Goal: Check status: Check status

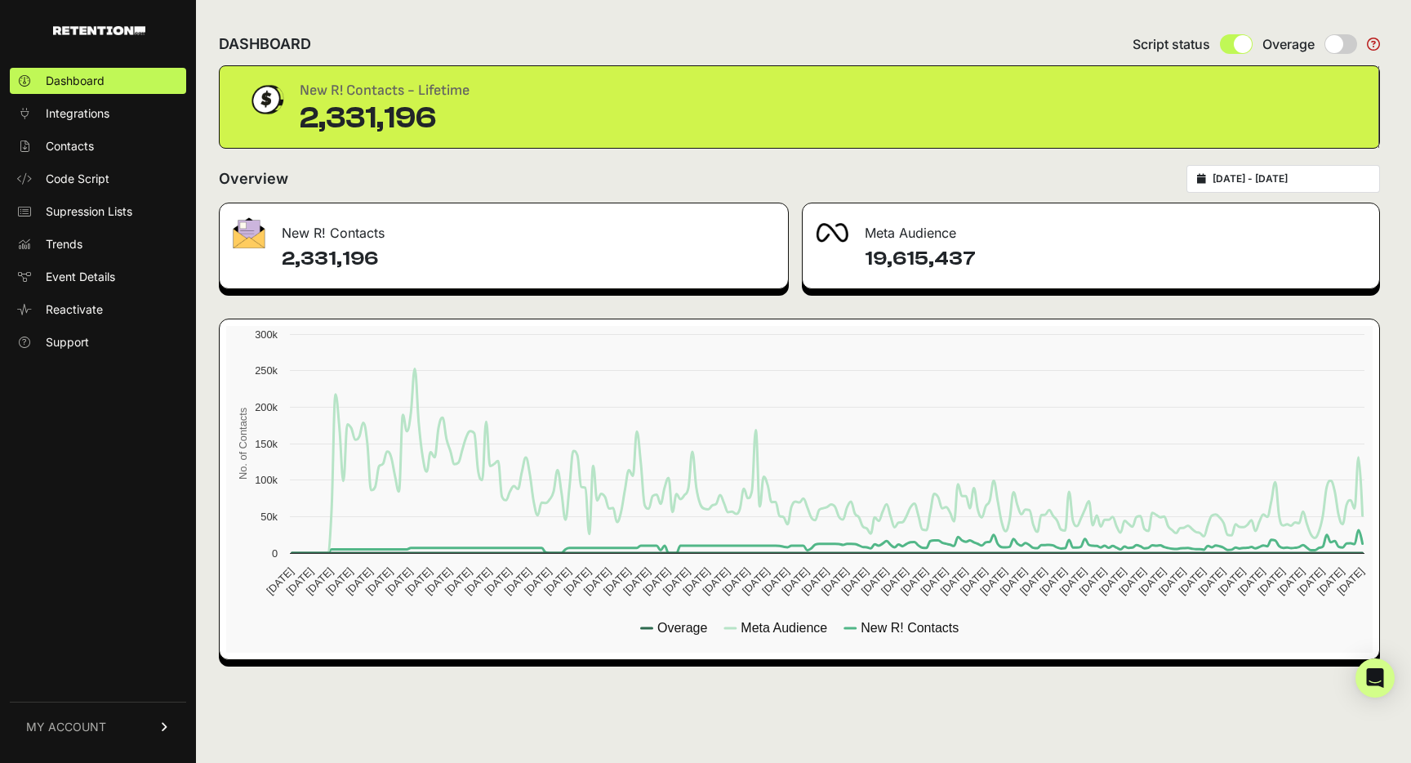
click at [1239, 177] on input "[DATE] - [DATE]" at bounding box center [1291, 178] width 157 height 13
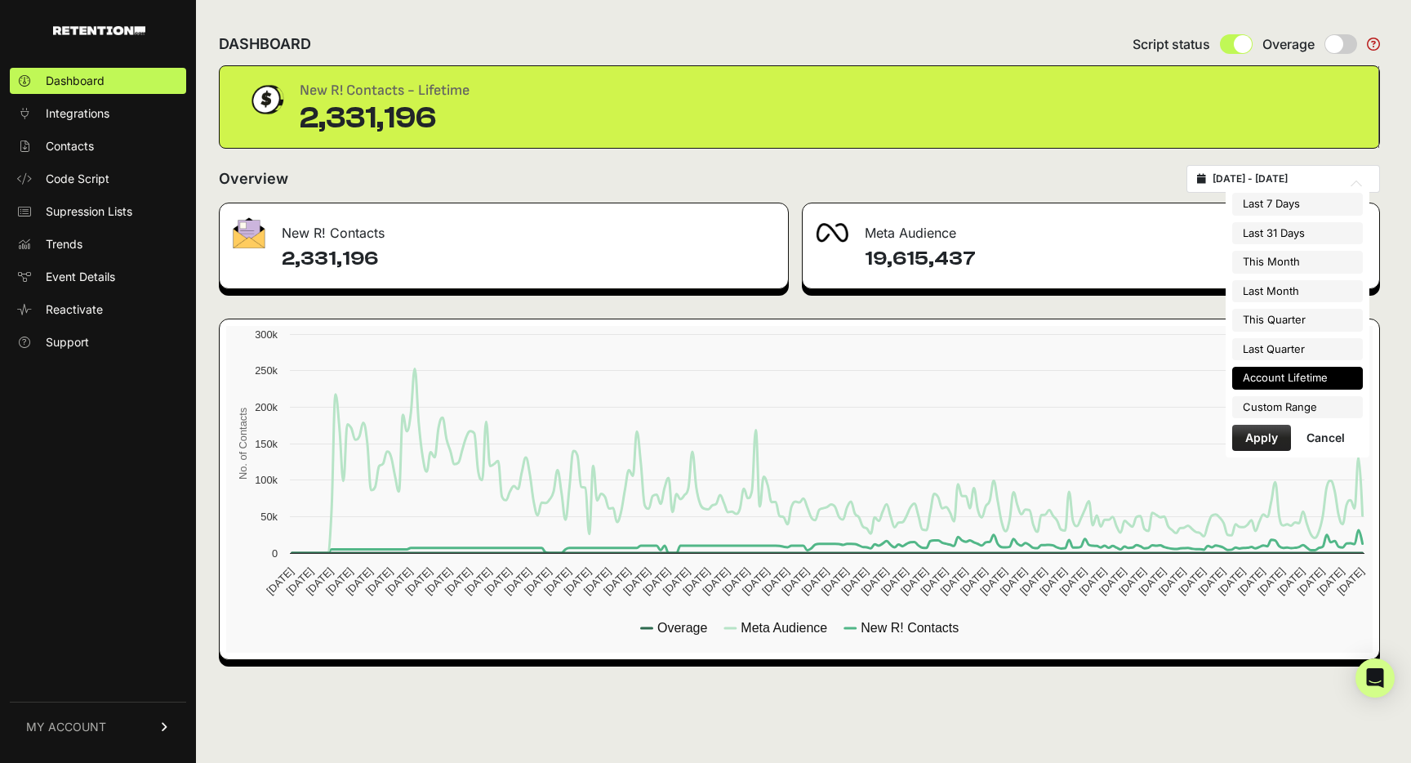
click at [1289, 377] on li "Account Lifetime" at bounding box center [1298, 378] width 131 height 23
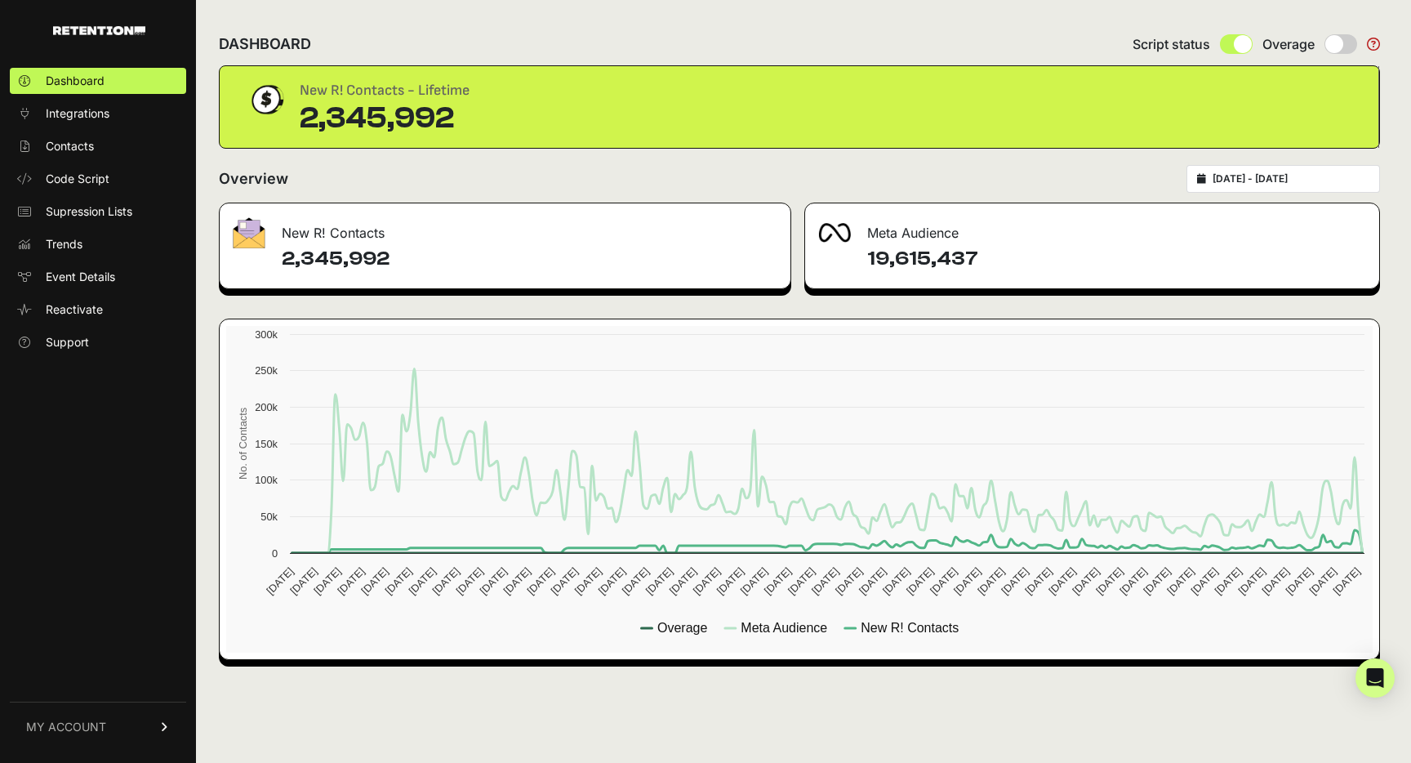
click at [1340, 46] on input "radio" at bounding box center [1341, 44] width 33 height 20
radio input "true"
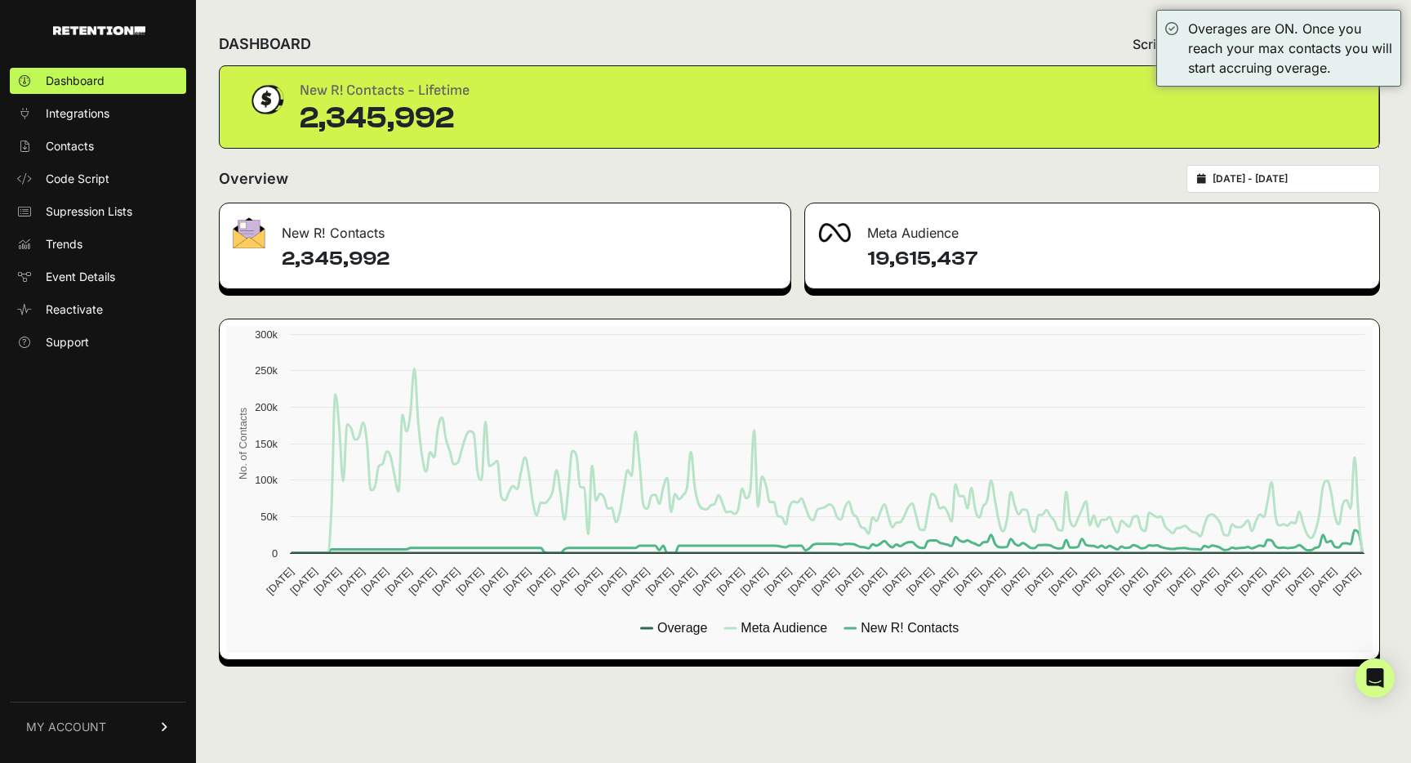
click at [1105, 36] on div "DASHBOARD Script status Overage" at bounding box center [800, 44] width 1162 height 42
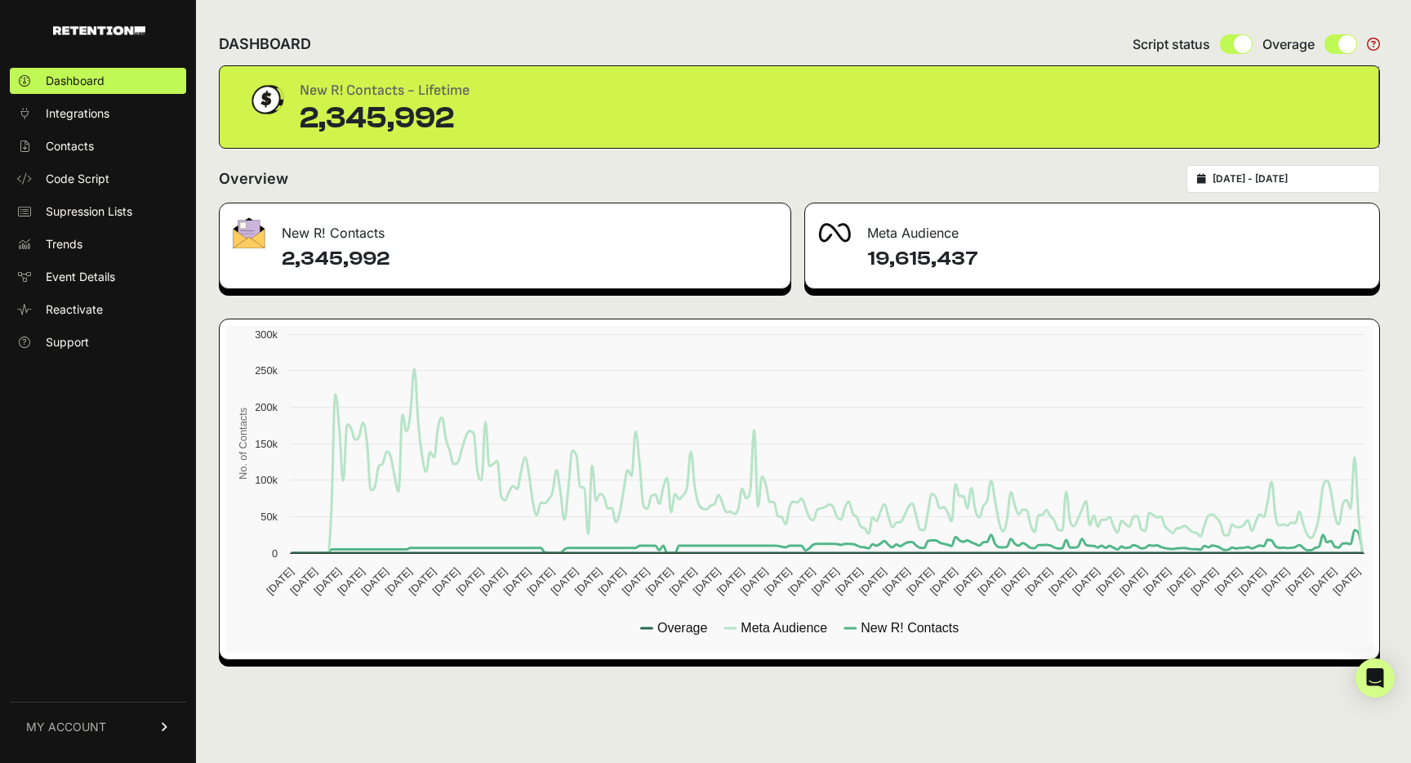
click at [1334, 47] on input "radio" at bounding box center [1341, 44] width 33 height 20
radio input "true"
click at [1374, 44] on icon at bounding box center [1373, 44] width 13 height 13
click at [1206, 174] on icon at bounding box center [1201, 179] width 9 height 10
type input "[DATE]"
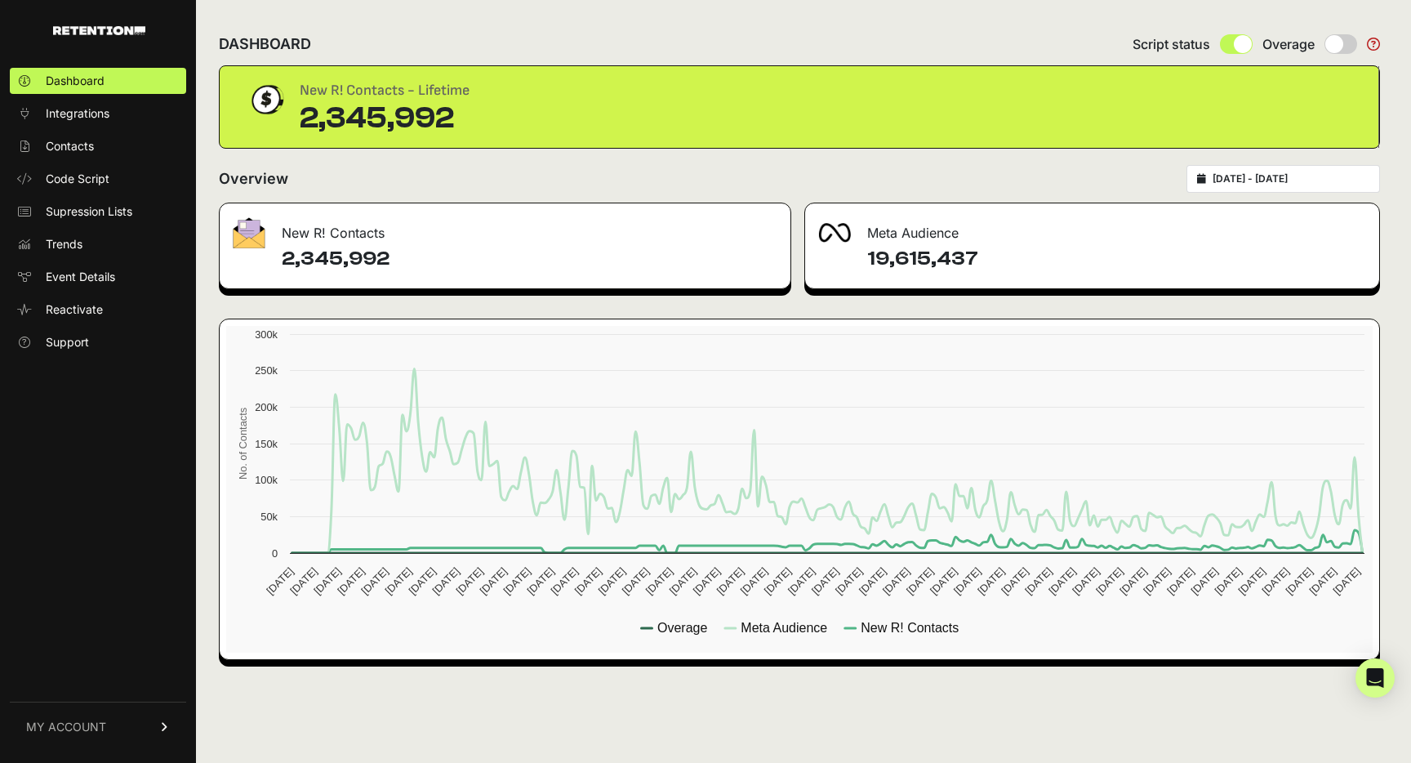
type input "2025-09-20"
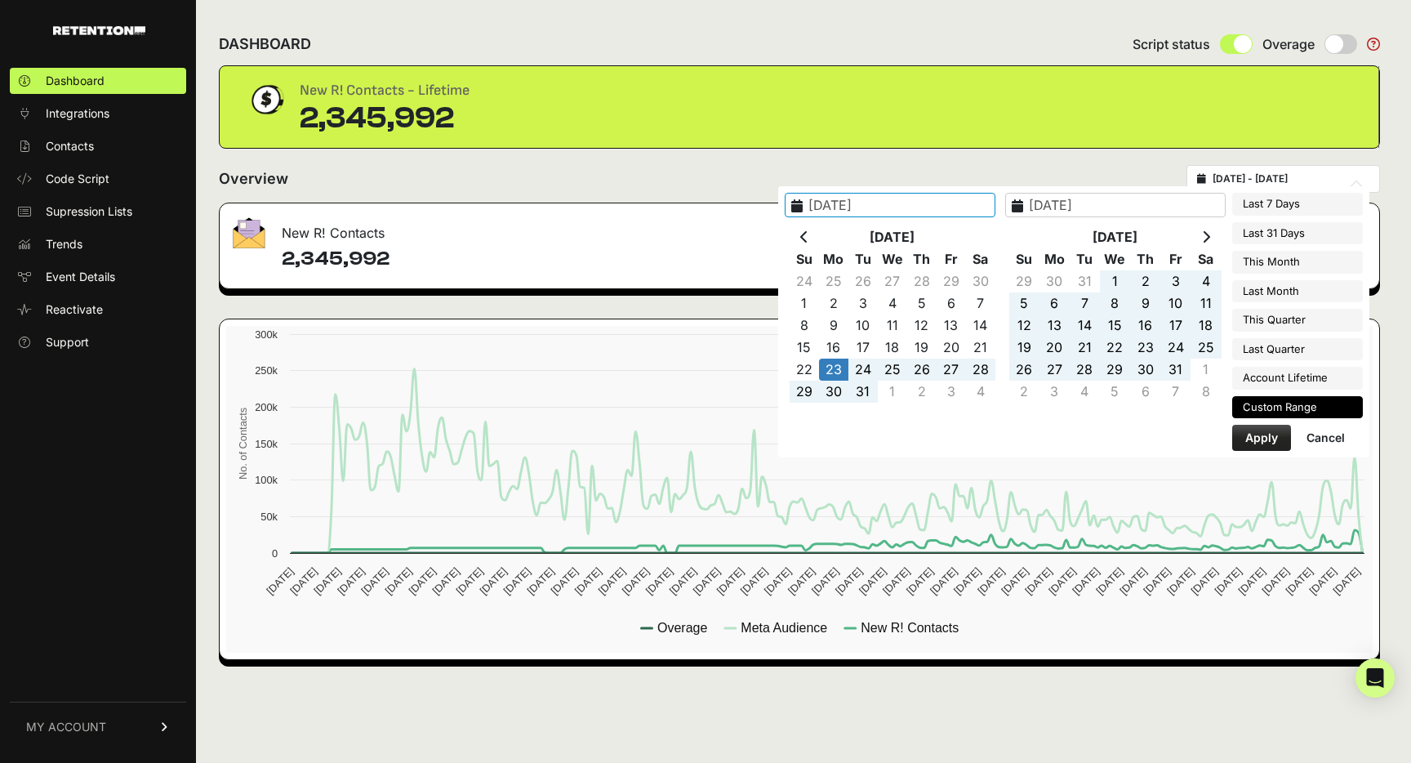
type input "[DATE]"
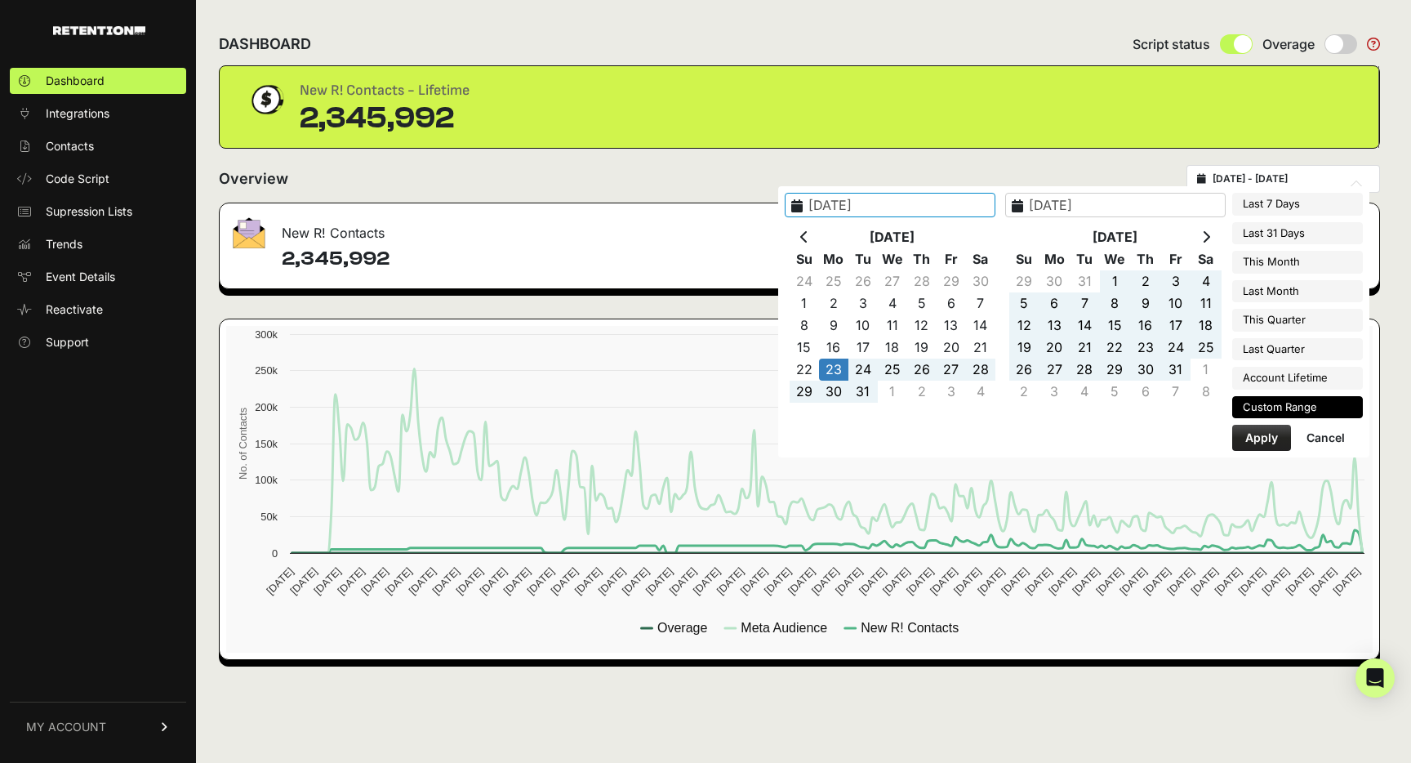
type input "2025-09-20"
type input "[DATE]"
type input "2025-09-20"
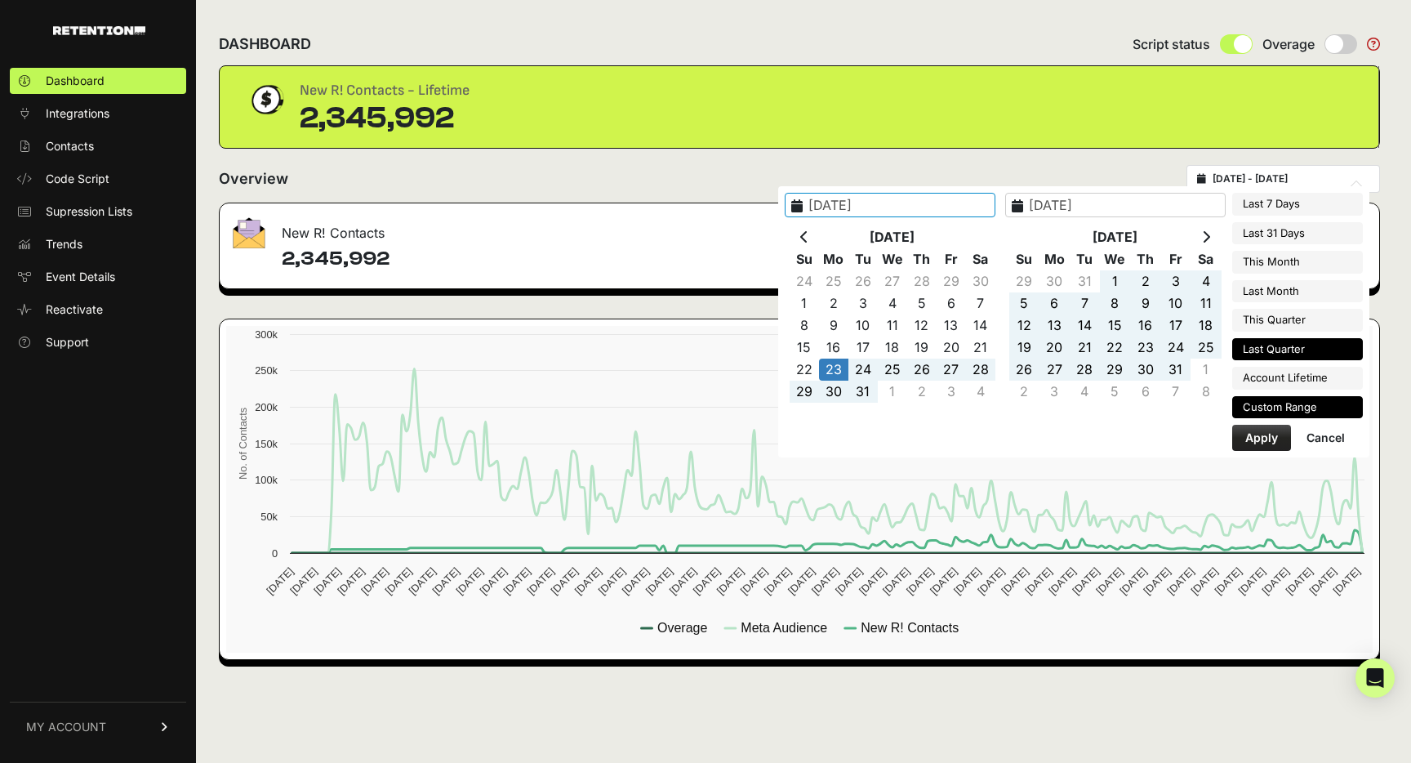
type input "[DATE]"
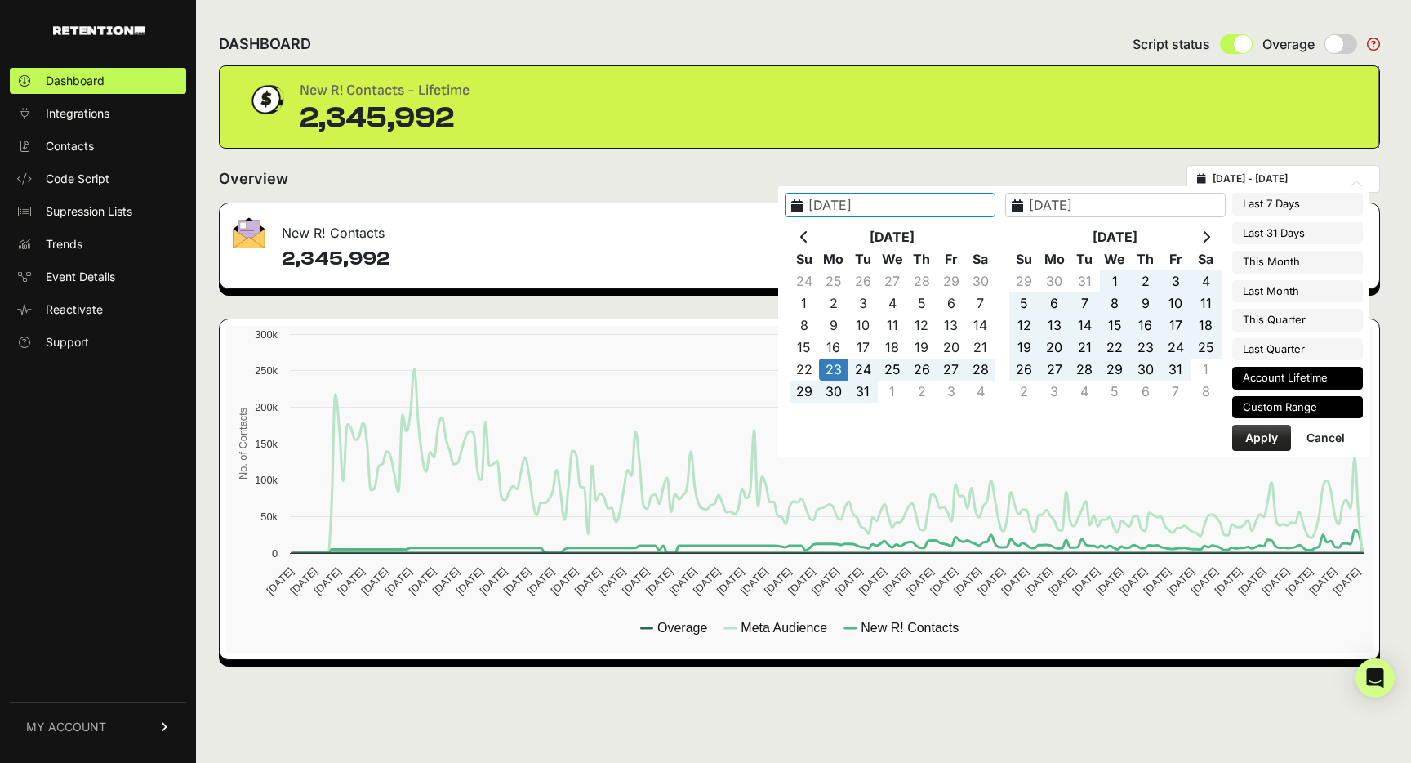
type input "[DATE]"
click at [1280, 384] on li "Account Lifetime" at bounding box center [1298, 378] width 131 height 23
type input "[DATE] - [DATE]"
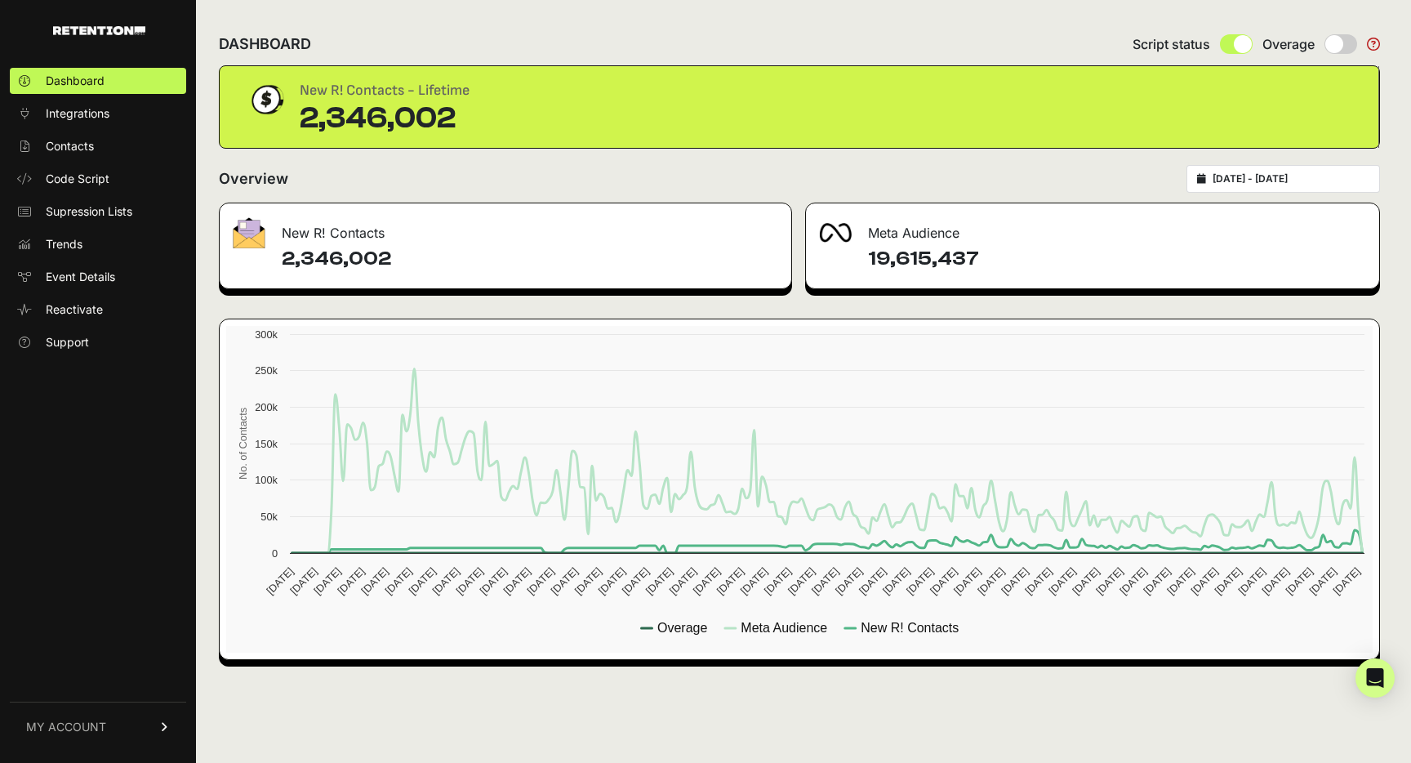
type input "[DATE]"
click at [1322, 185] on input "2024-12-23 - 2025-09-20" at bounding box center [1291, 178] width 157 height 13
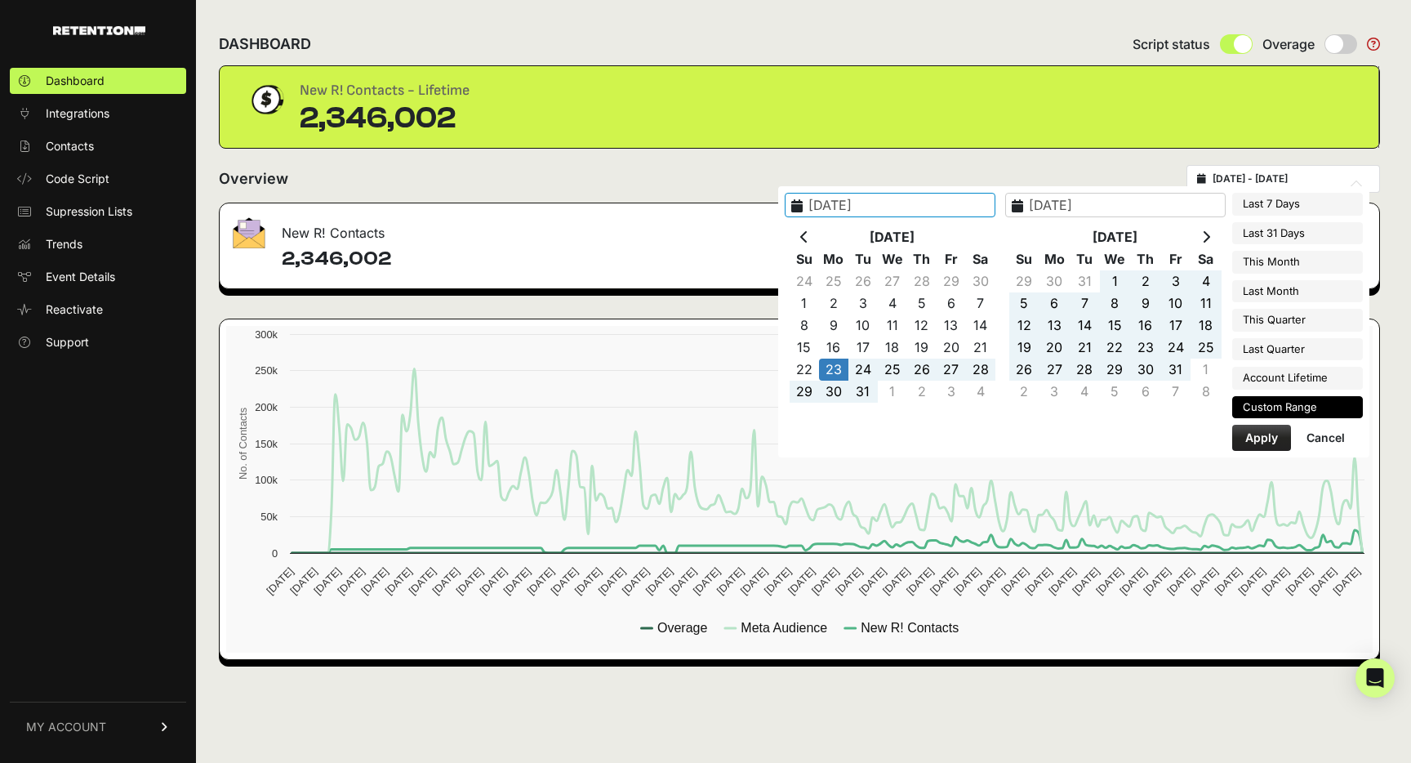
type input "[DATE]"
type input "2025-09-20"
type input "[DATE]"
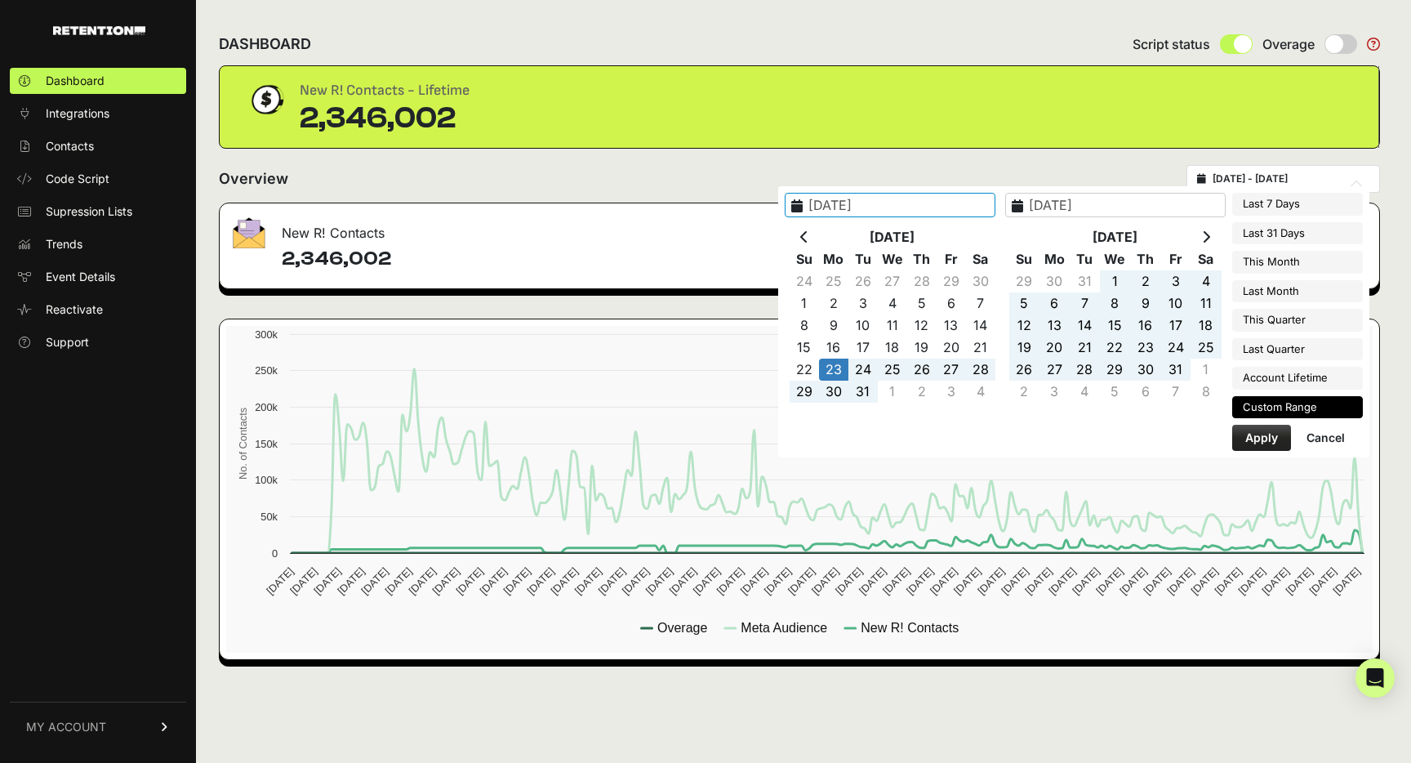
type input "[DATE]"
type input "2025-09-20"
type input "[DATE]"
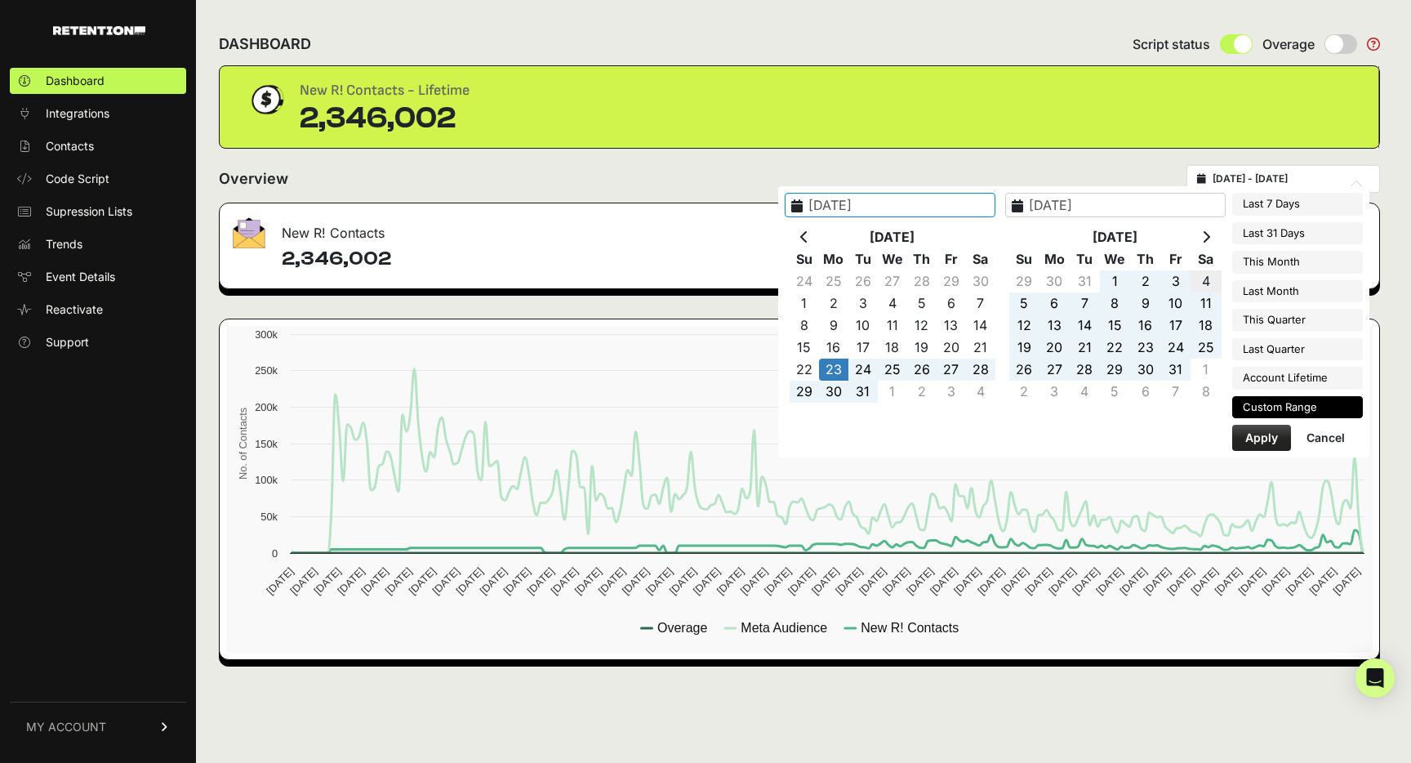
type input "[DATE]"
type input "2025-09-20"
type input "[DATE]"
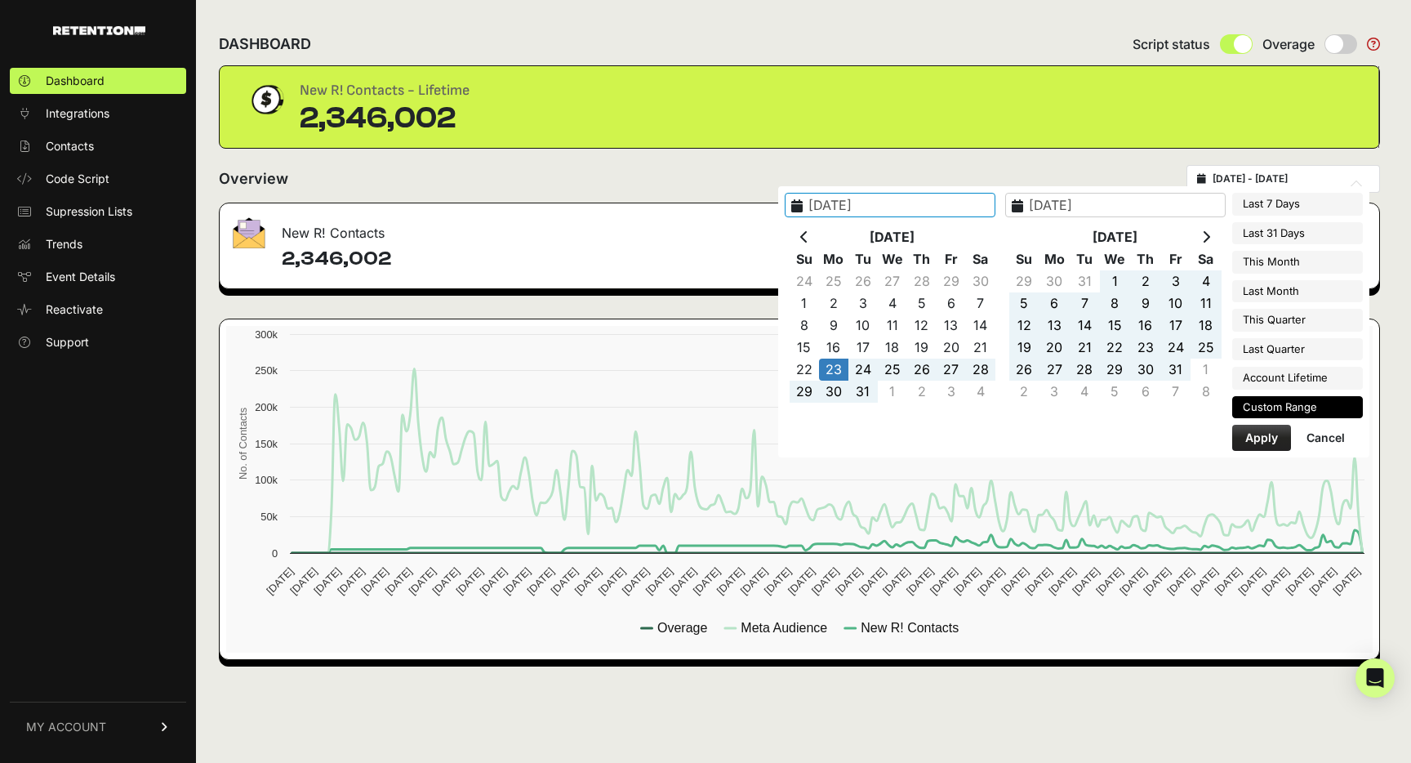
type input "2025-09-20"
type input "[DATE]"
type input "2025-09-20"
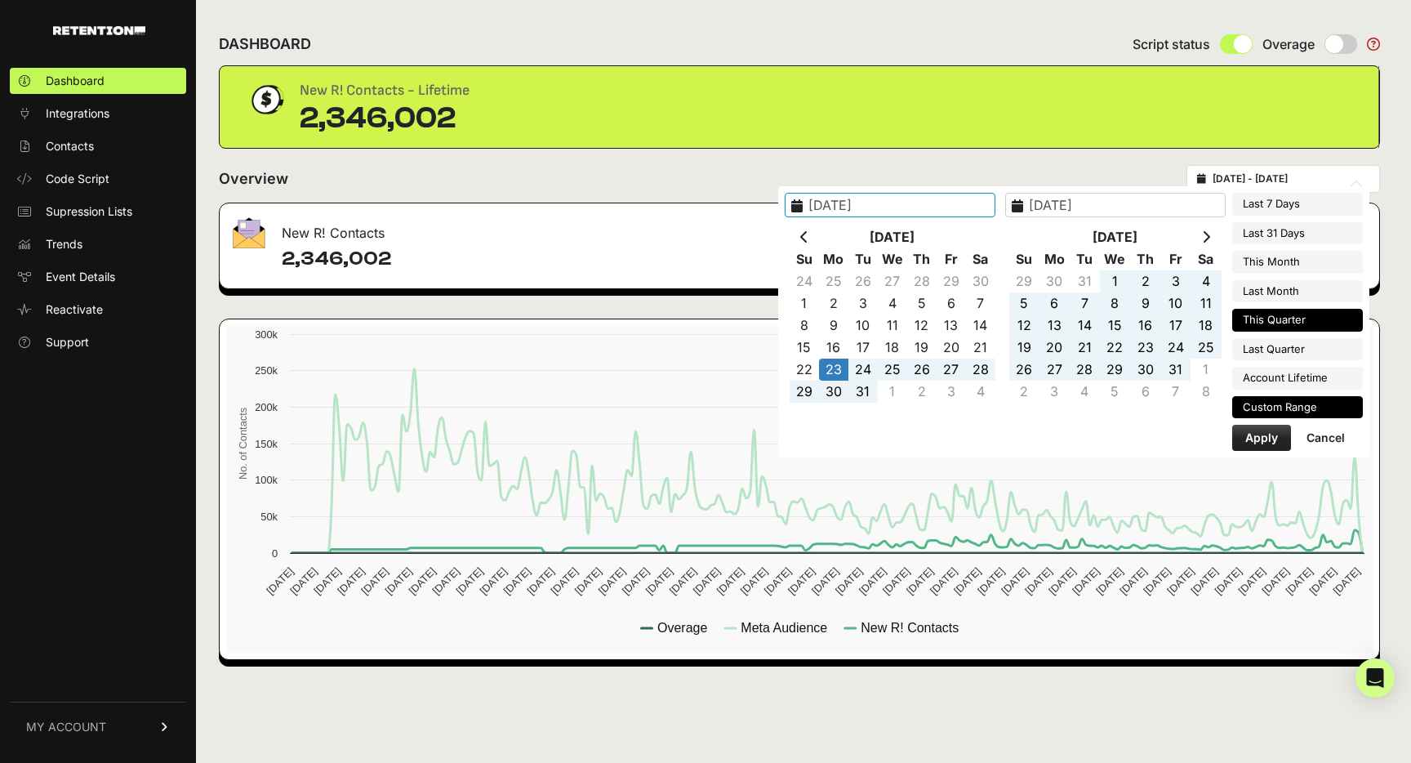
type input "[DATE]"
type input "2025-09-20"
type input "[DATE]"
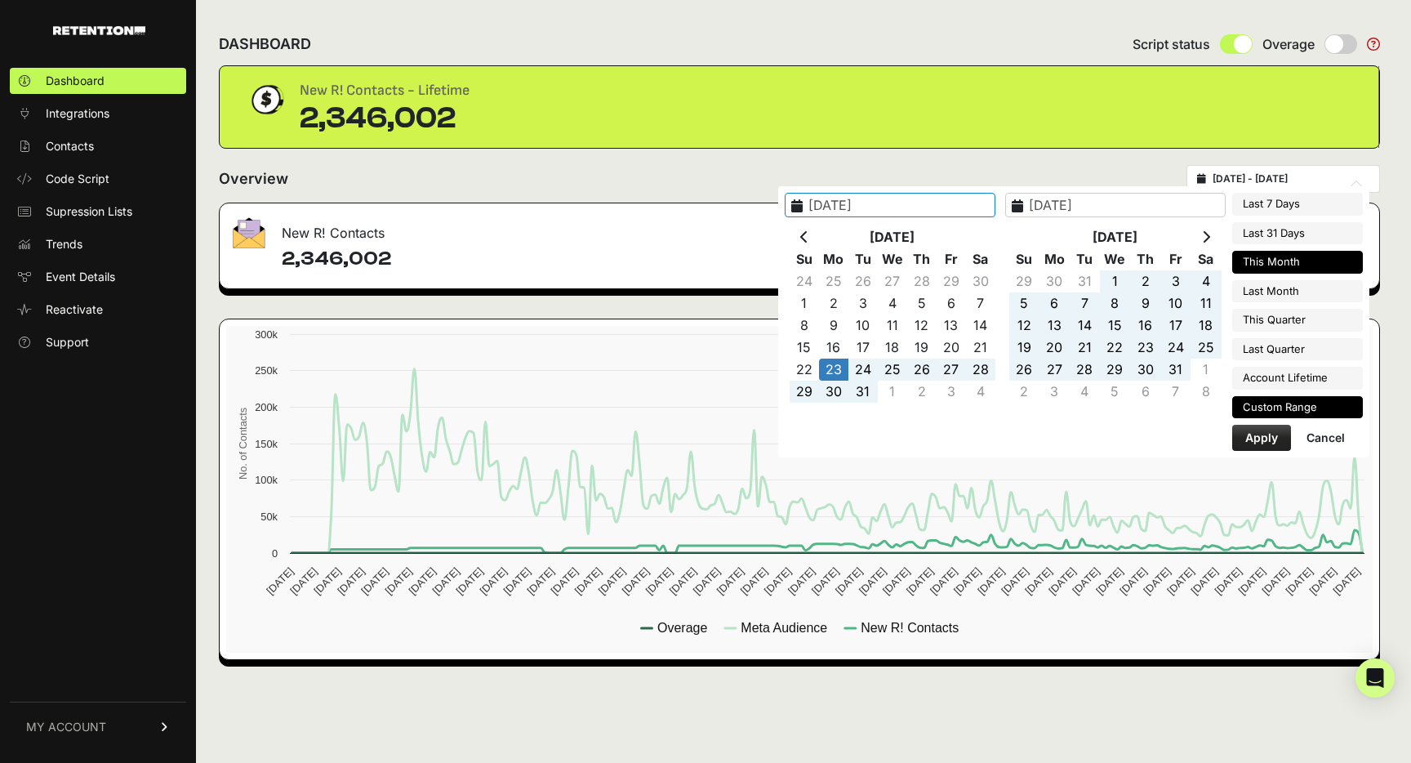
type input "[DATE]"
type input "2025-09-20"
type input "[DATE]"
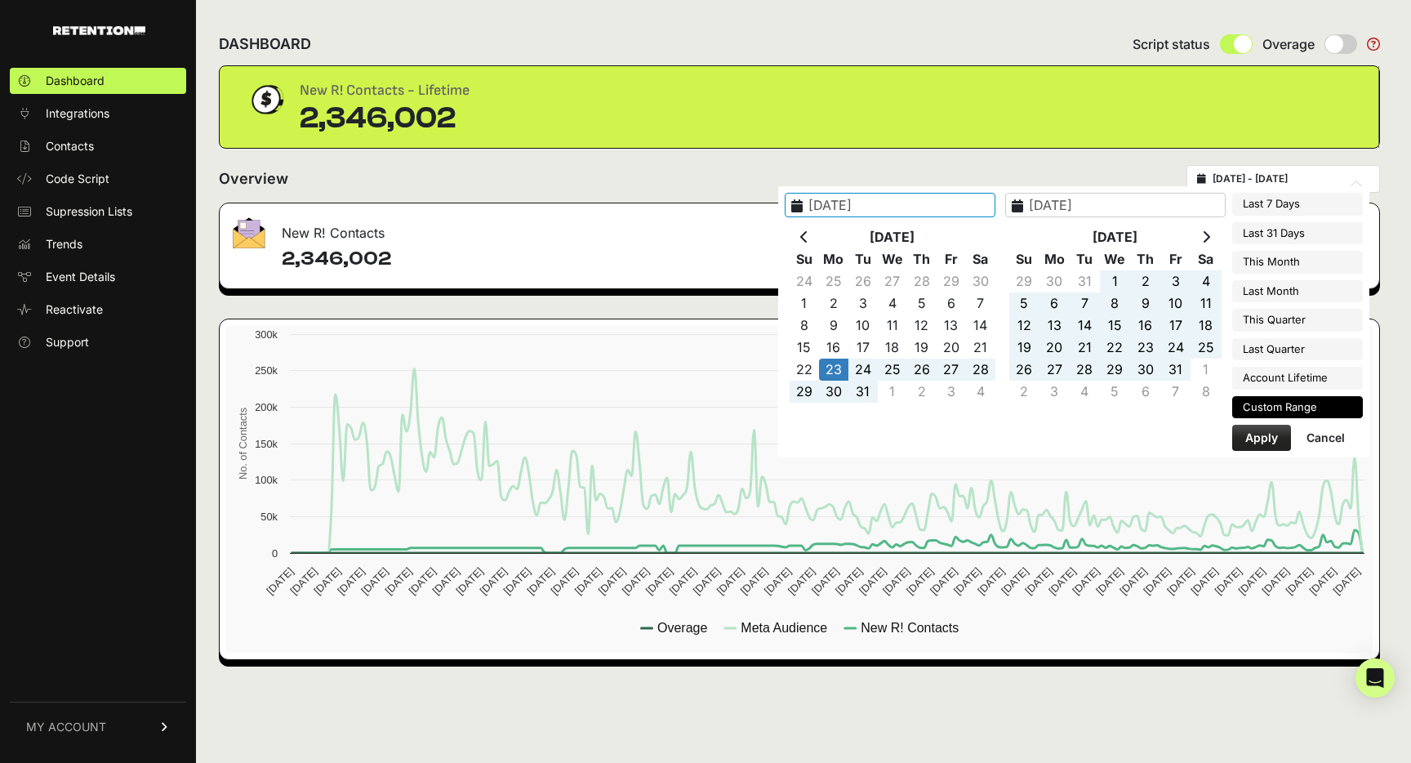
type input "[DATE]"
type input "2025-09-20"
type input "[DATE]"
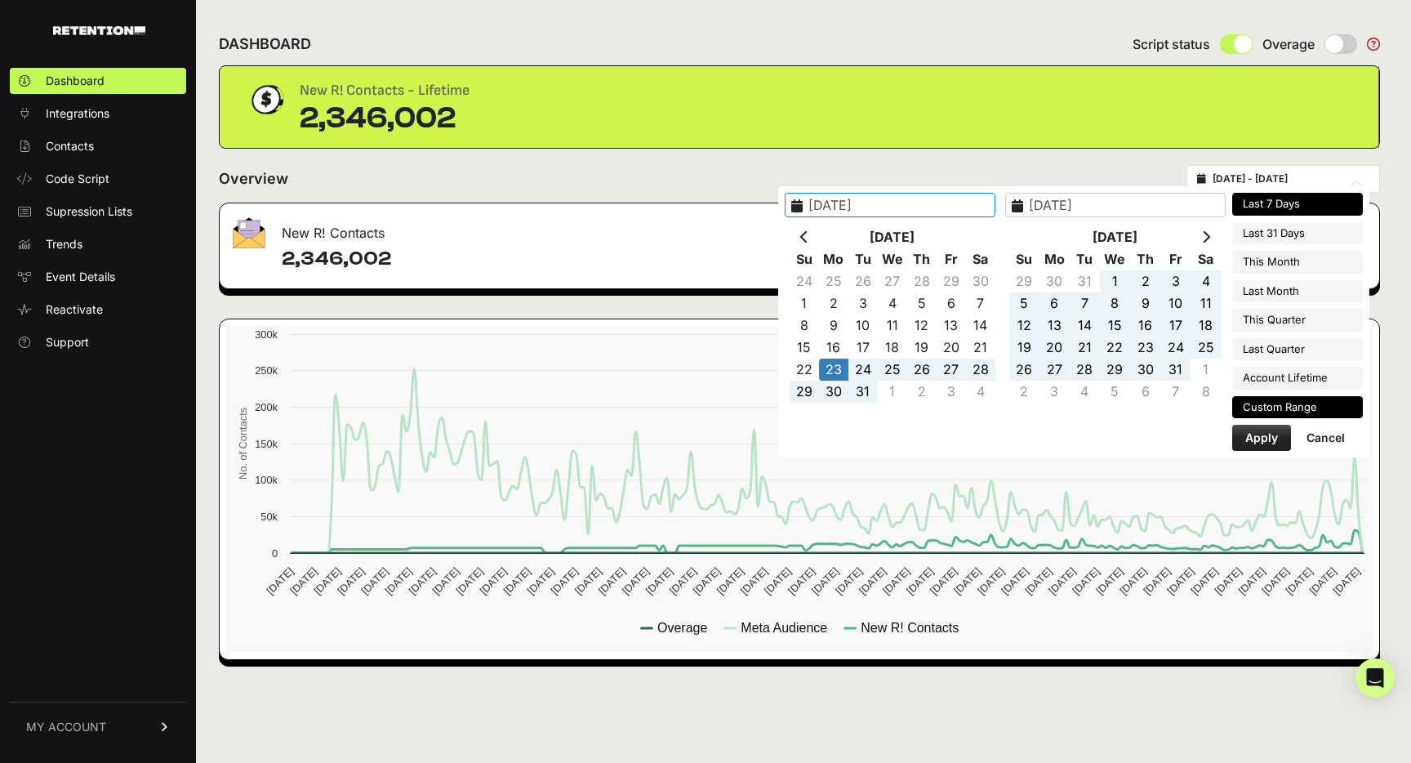
type input "2025-09-20"
type input "[DATE]"
type input "2025-09-20"
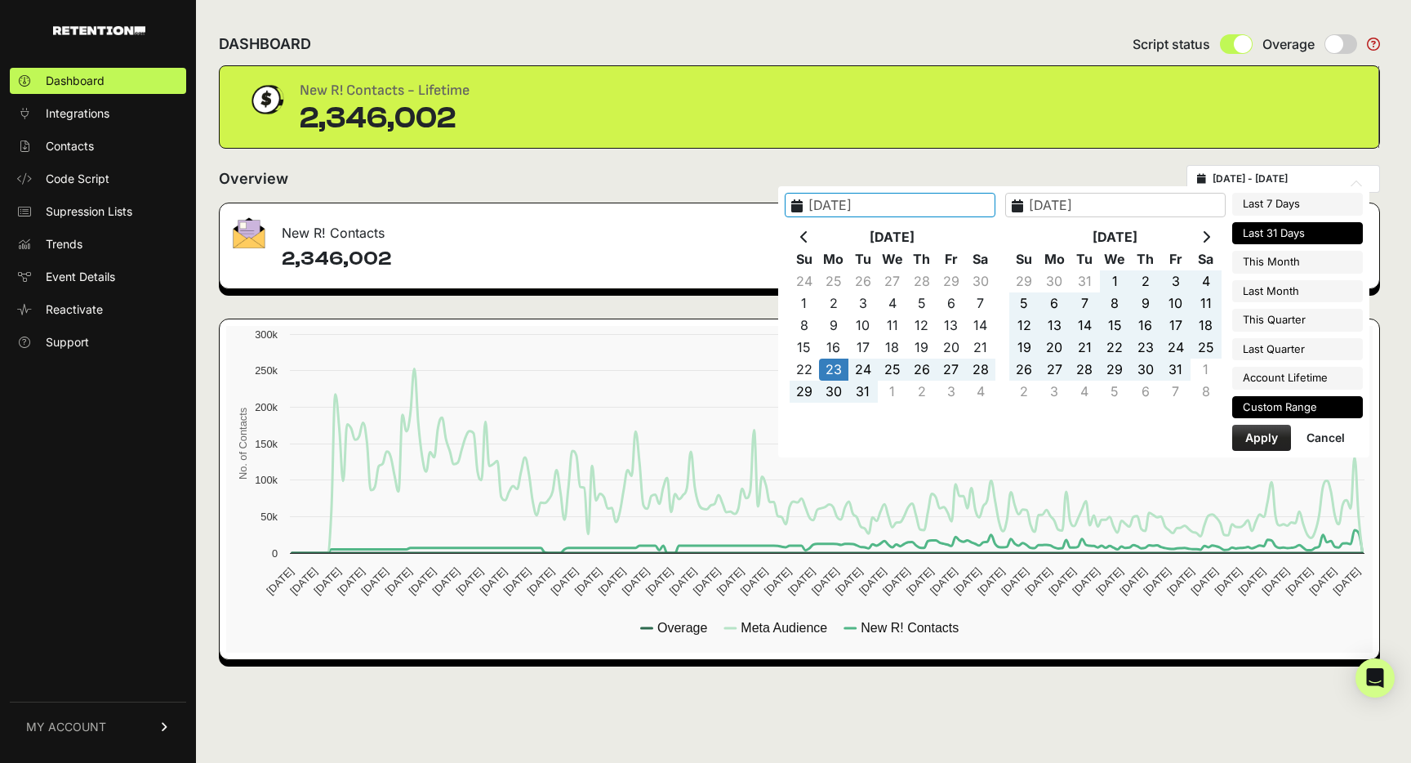
type input "[DATE]"
type input "2025-09-20"
type input "[DATE]"
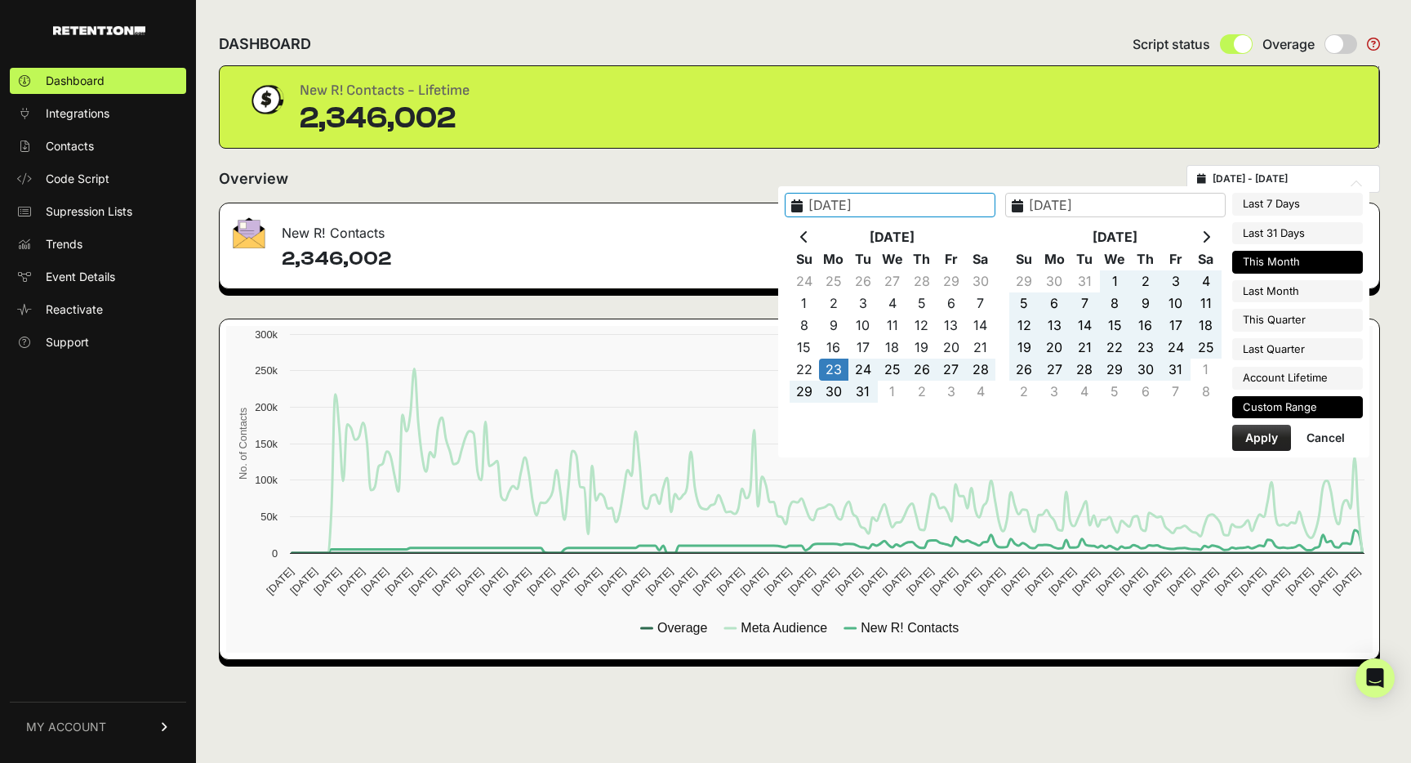
type input "[DATE]"
type input "2025-09-20"
type input "[DATE]"
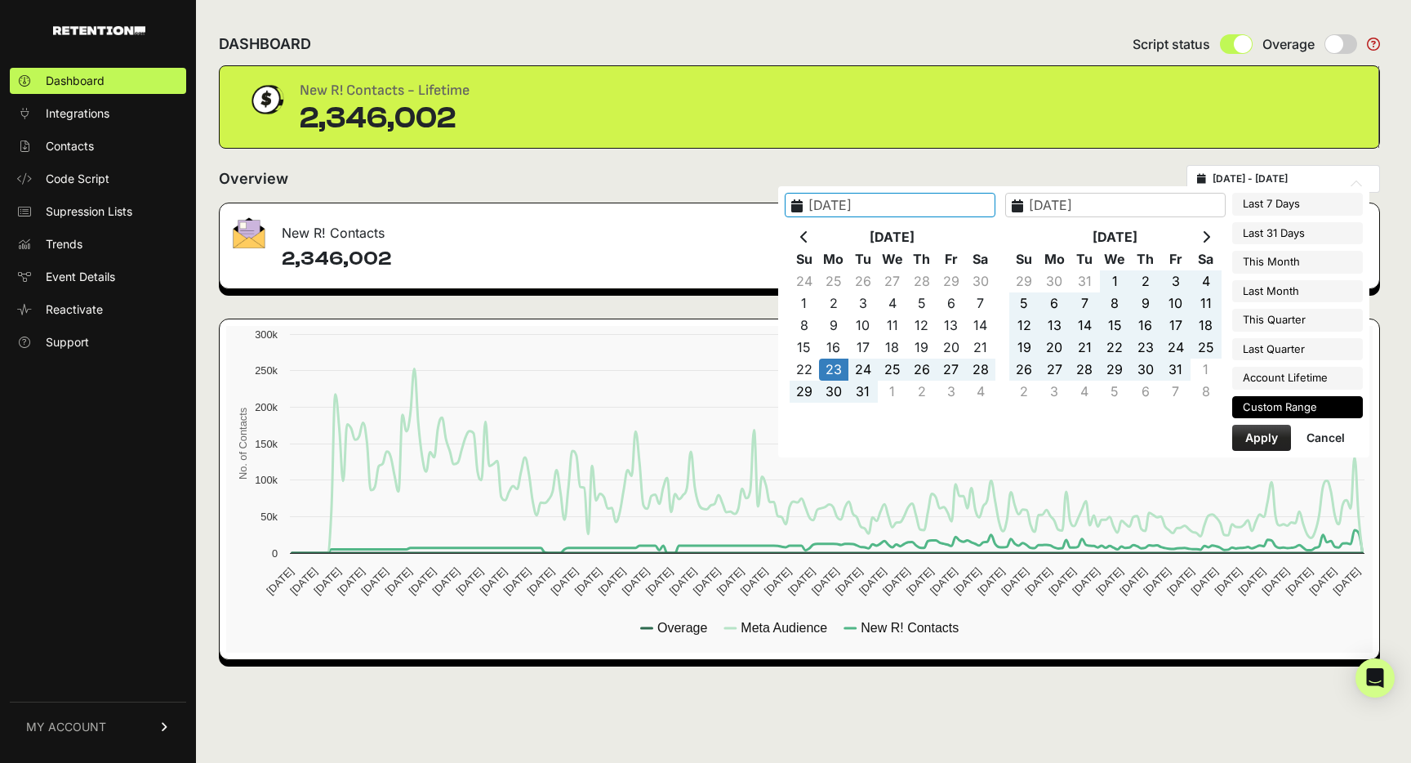
type input "[DATE]"
type input "2025-09-20"
type input "[DATE]"
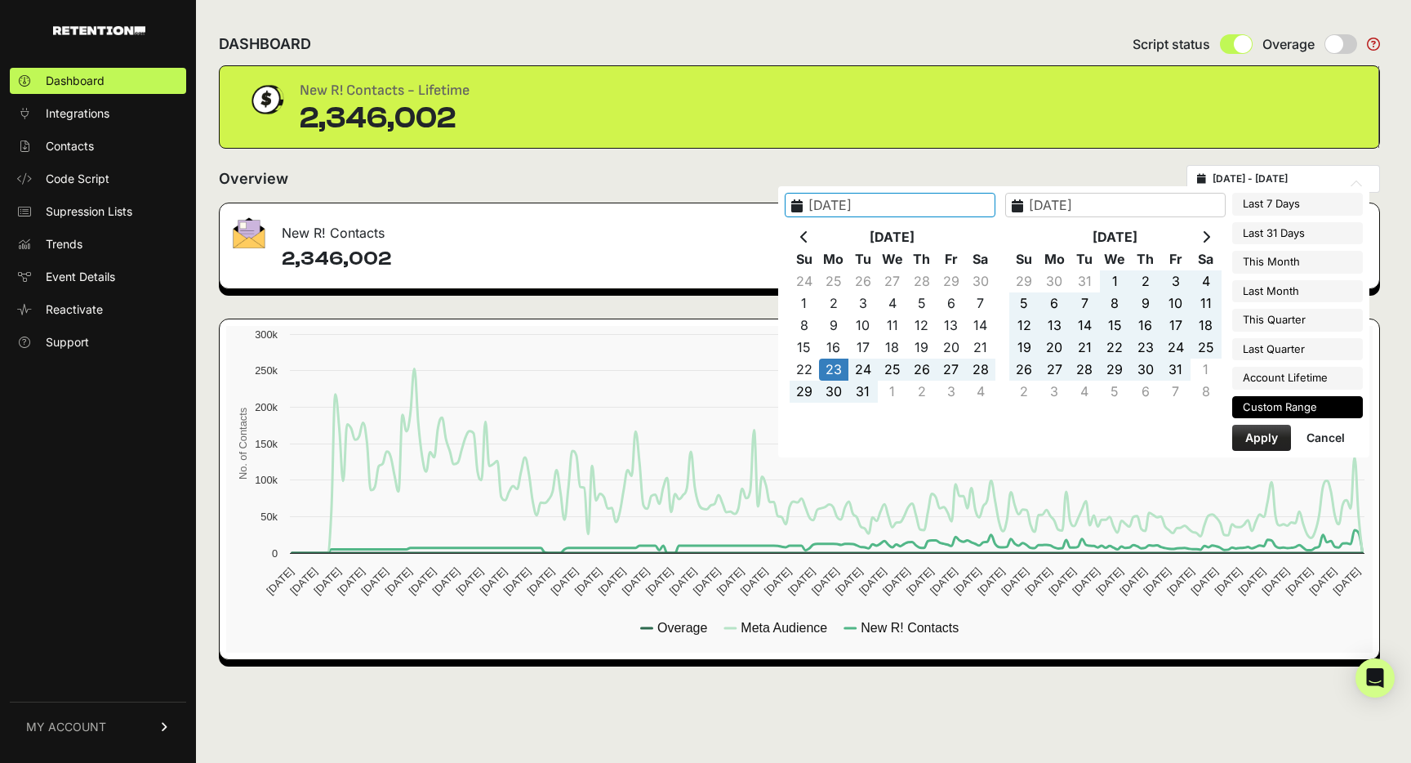
type input "2025-09-20"
click at [1208, 242] on icon at bounding box center [1206, 236] width 8 height 13
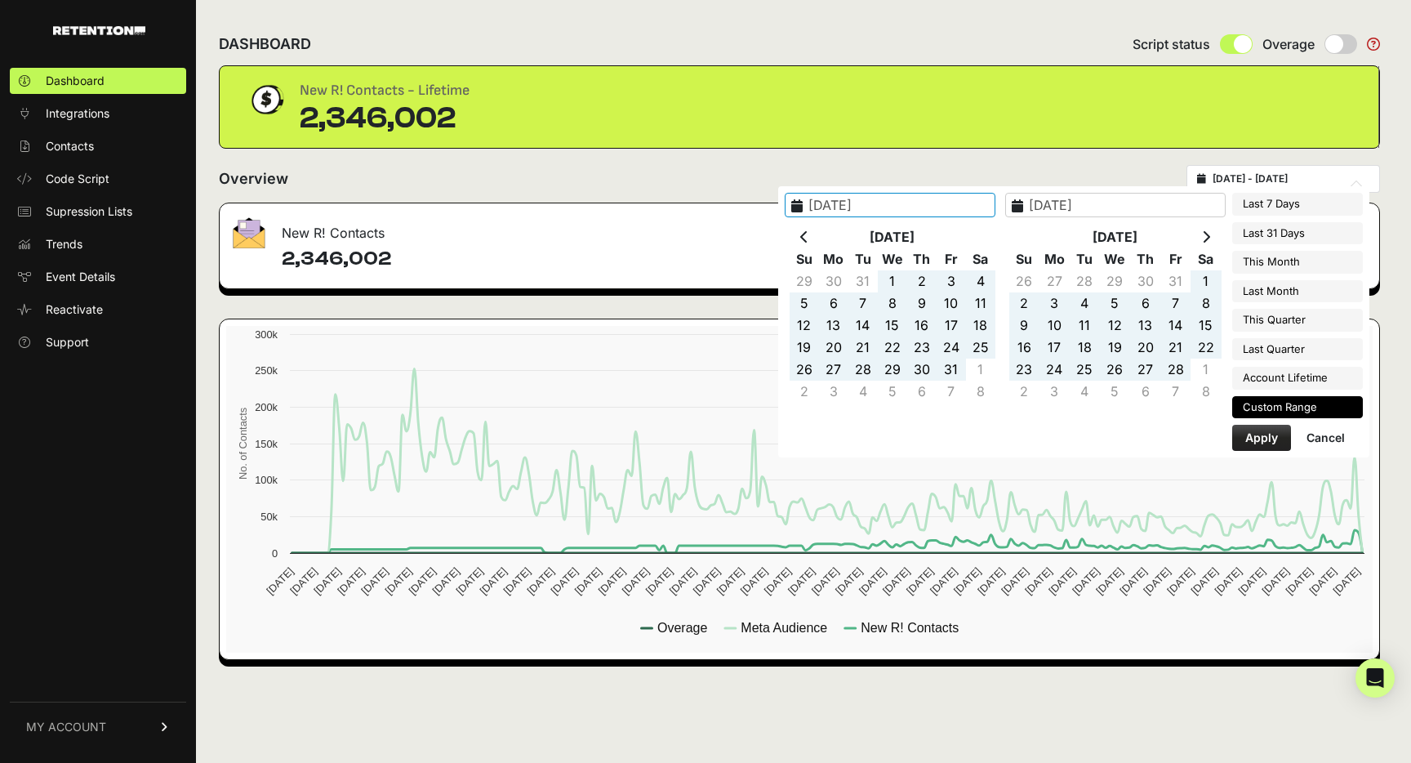
click at [1208, 242] on icon at bounding box center [1206, 236] width 8 height 13
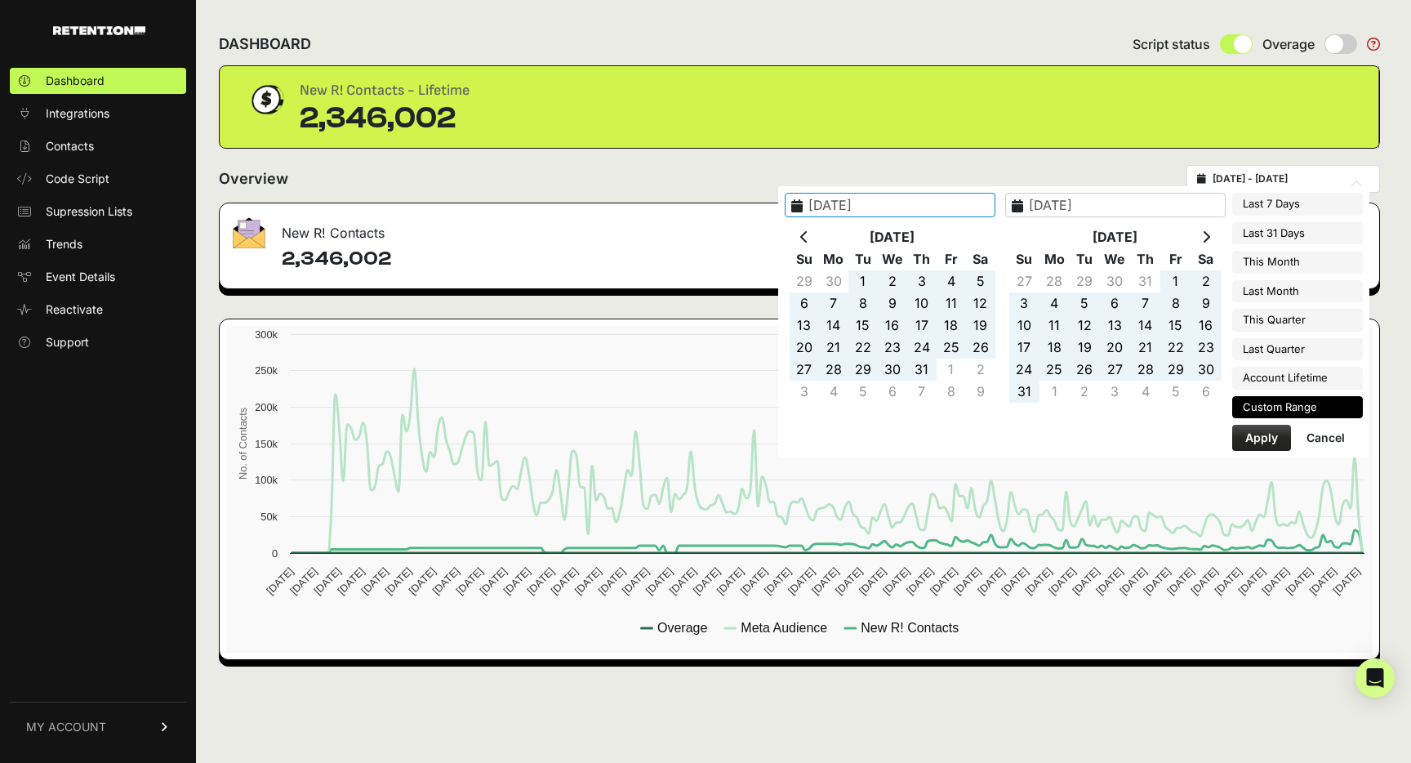
click at [1208, 242] on icon at bounding box center [1206, 236] width 8 height 13
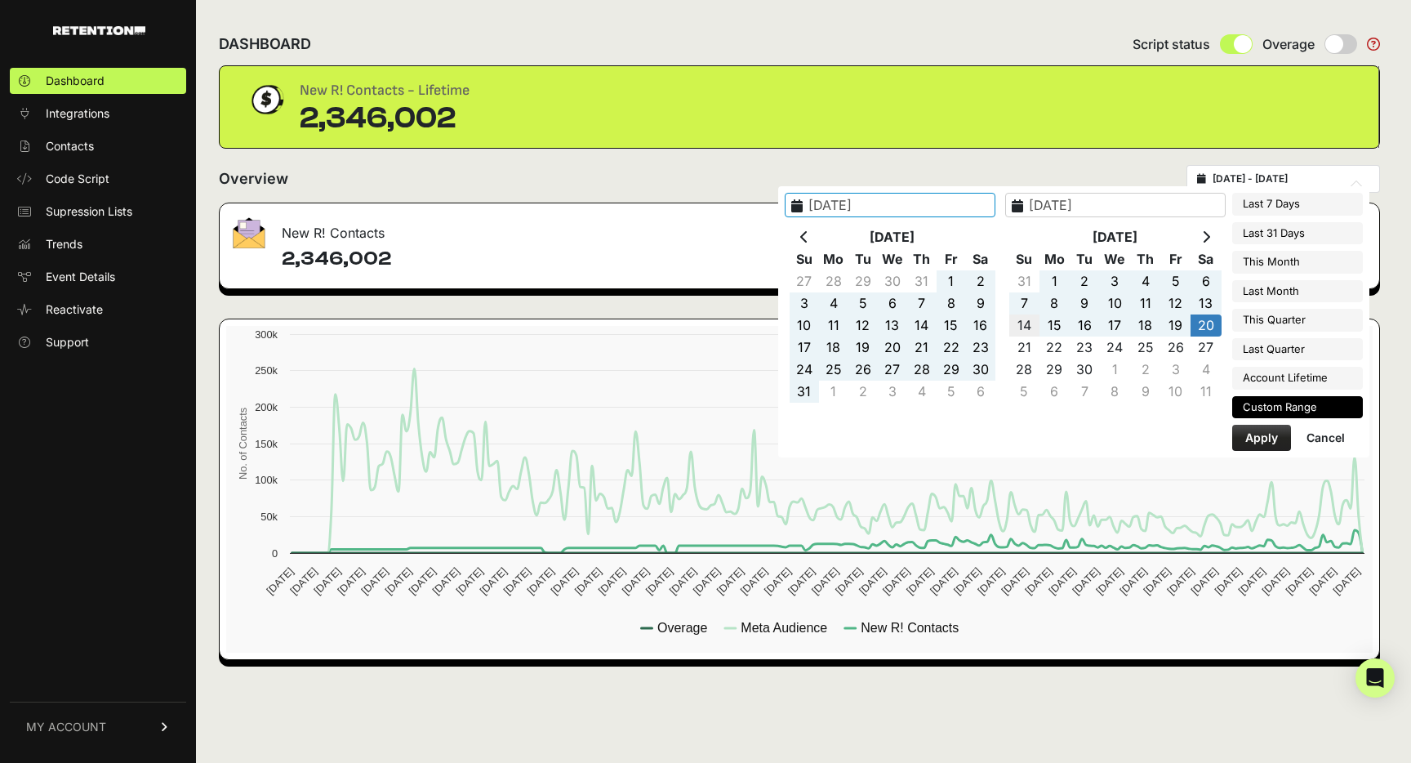
type input "2025-09-14"
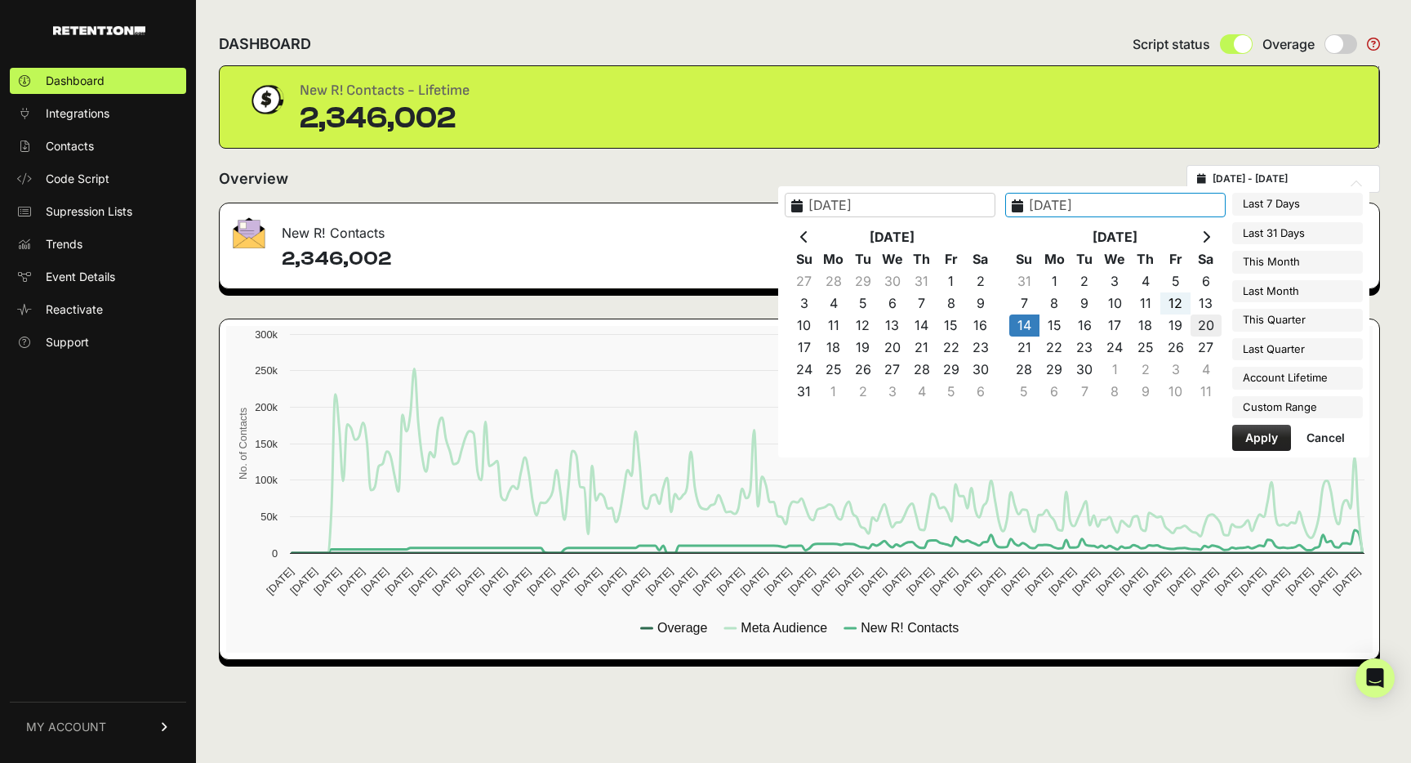
type input "2025-09-20"
type input "[DATE]"
type input "2025-09-14"
type input "2025-09-20"
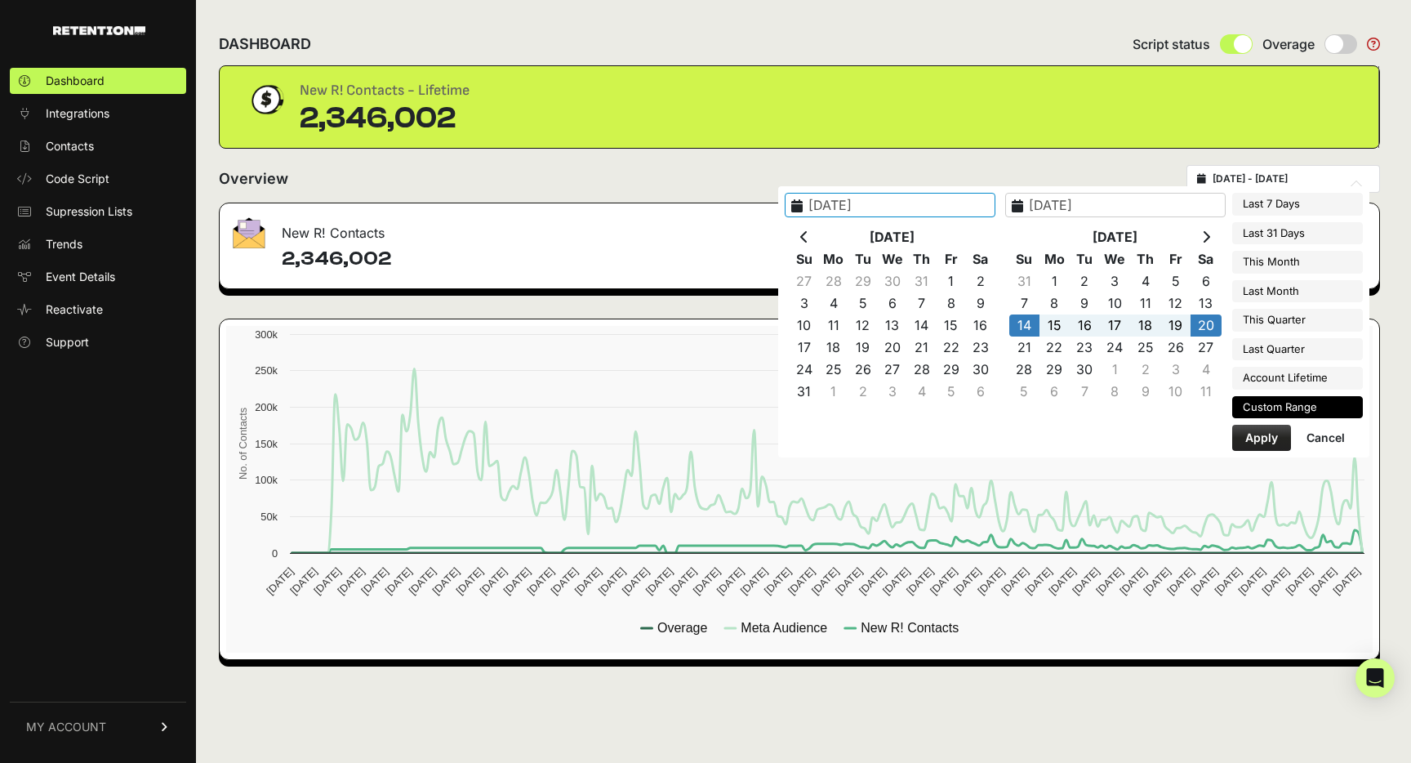
click at [1270, 409] on li "Custom Range" at bounding box center [1298, 407] width 131 height 23
click at [1260, 438] on button "Apply" at bounding box center [1262, 438] width 59 height 26
type input "2025-09-14 - 2025-09-20"
